Goal: Find specific page/section: Find specific page/section

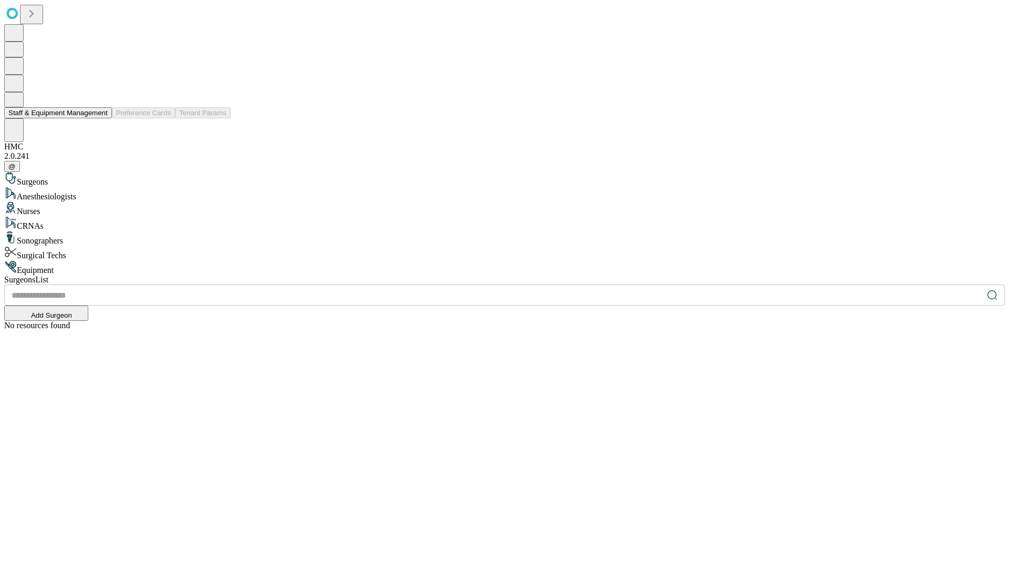
click at [100, 118] on button "Staff & Equipment Management" at bounding box center [58, 112] width 108 height 11
